Goal: Task Accomplishment & Management: Use online tool/utility

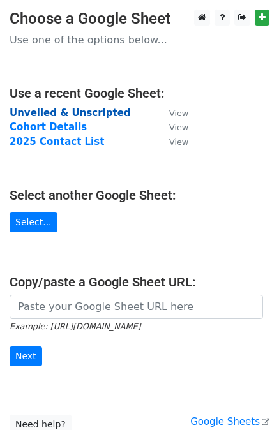
click at [93, 114] on strong "Unveiled & Unscripted" at bounding box center [70, 112] width 121 height 11
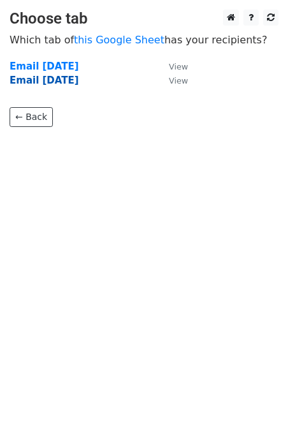
click at [70, 86] on strong "Email [DATE]" at bounding box center [45, 80] width 70 height 11
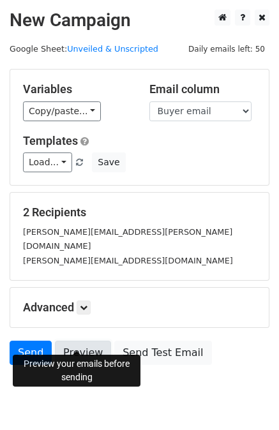
click at [73, 342] on link "Preview" at bounding box center [83, 353] width 56 height 24
